Goal: Navigation & Orientation: Find specific page/section

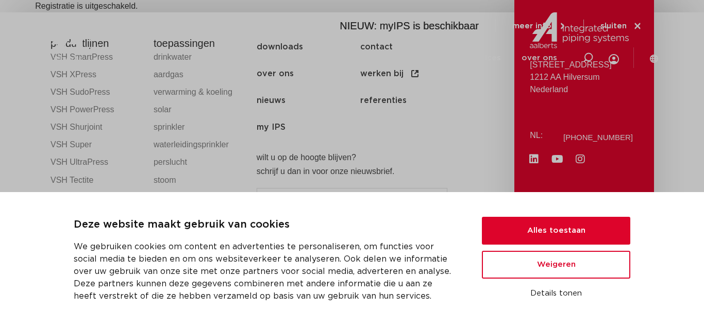
click at [636, 25] on icon at bounding box center [638, 26] width 6 height 6
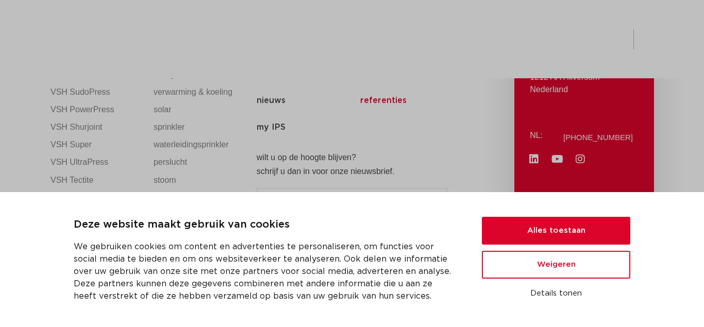
click at [459, 113] on link "referenties" at bounding box center [412, 100] width 104 height 27
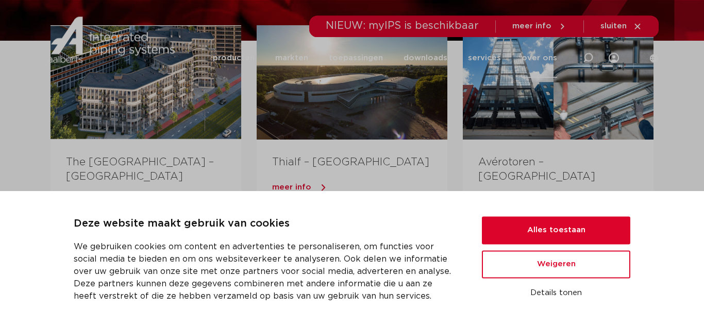
scroll to position [130, 0]
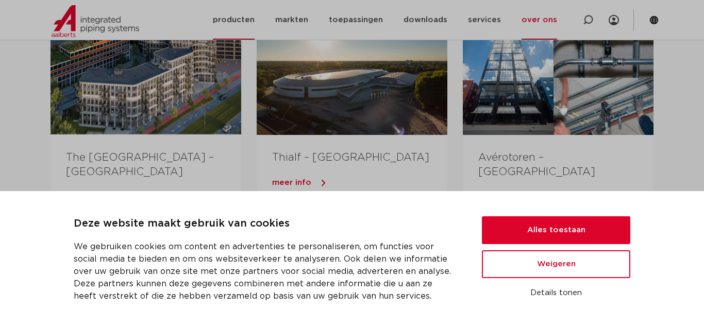
click at [250, 14] on link "producten" at bounding box center [234, 20] width 42 height 40
